Goal: Information Seeking & Learning: Learn about a topic

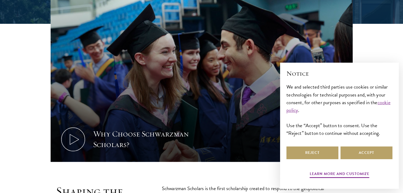
scroll to position [212, 0]
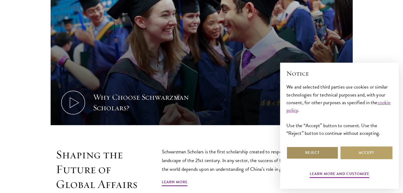
click at [328, 152] on button "Reject" at bounding box center [312, 153] width 52 height 13
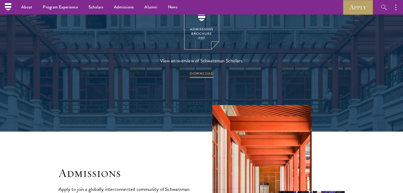
scroll to position [715, 0]
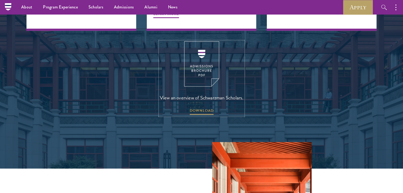
click at [204, 52] on img at bounding box center [201, 63] width 35 height 45
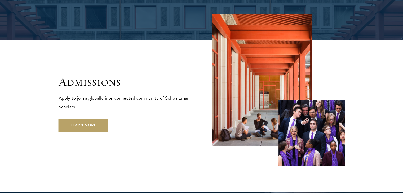
scroll to position [847, 0]
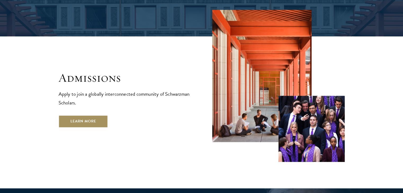
click at [91, 115] on link "Learn More" at bounding box center [84, 121] width 50 height 13
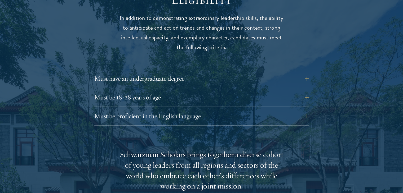
scroll to position [715, 0]
click at [218, 72] on button "Must have an undergraduate degree" at bounding box center [205, 78] width 214 height 13
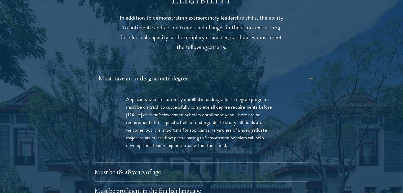
scroll to position [794, 0]
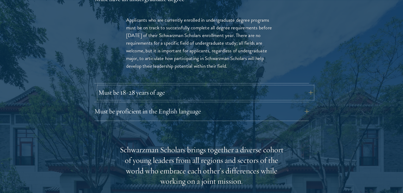
click at [219, 86] on button "Must be 18-28 years of age" at bounding box center [205, 92] width 214 height 13
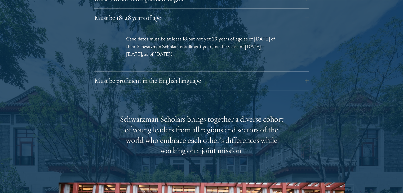
click at [275, 77] on div "Must be proficient in the English language Applicants must demonstrate strong E…" at bounding box center [201, 82] width 214 height 16
click at [309, 74] on button "Must be proficient in the English language" at bounding box center [205, 80] width 214 height 13
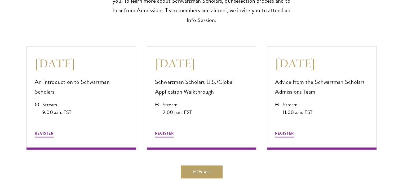
scroll to position [1588, 0]
